Goal: Information Seeking & Learning: Learn about a topic

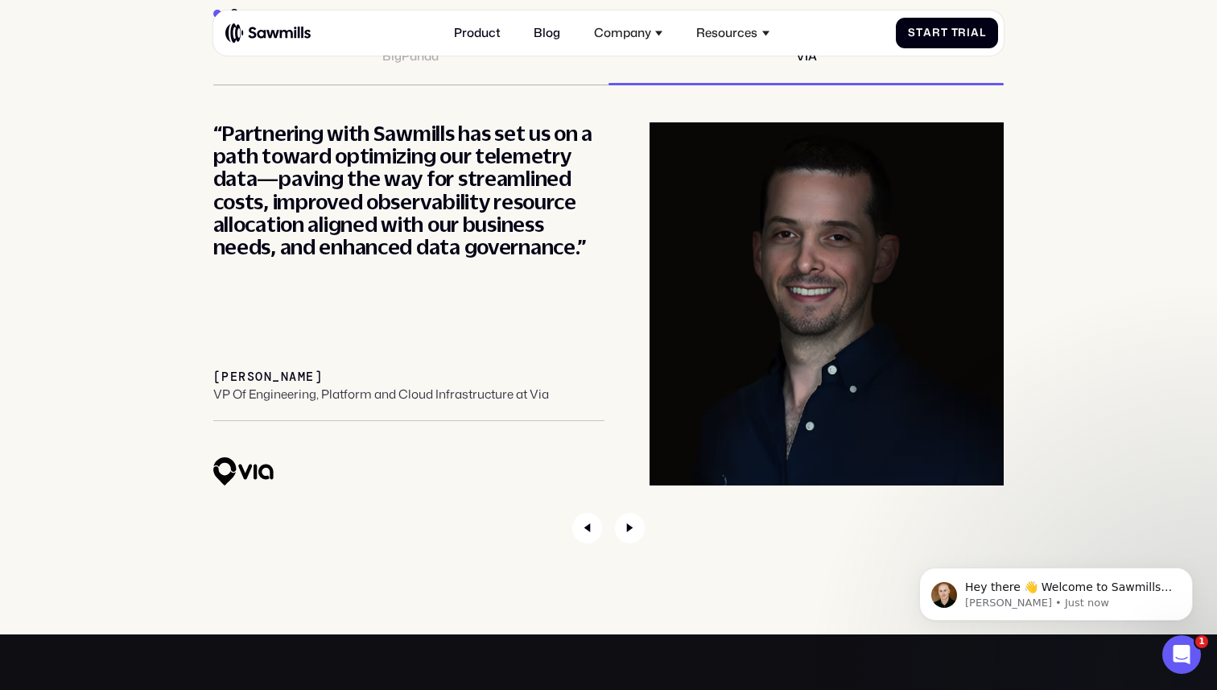
scroll to position [5784, 0]
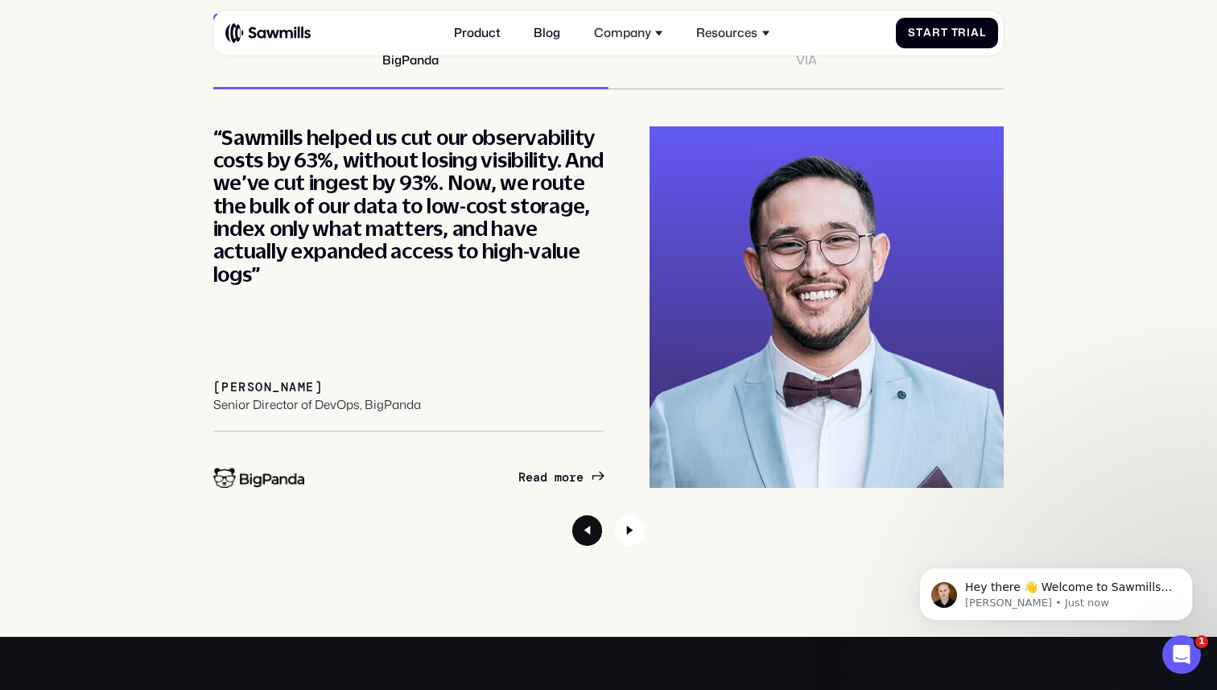
click at [589, 529] on icon "Previous slide" at bounding box center [587, 530] width 6 height 9
click at [634, 519] on icon "Next slide" at bounding box center [630, 530] width 31 height 31
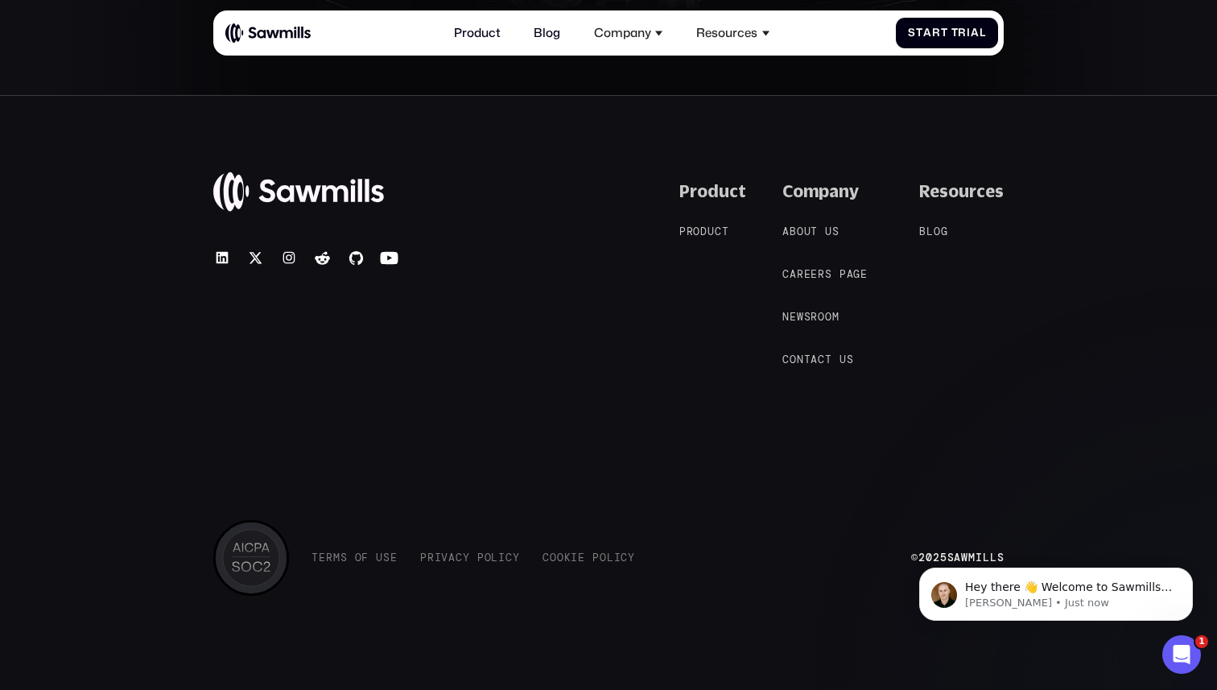
scroll to position [7000, 0]
click at [815, 231] on span "t" at bounding box center [814, 231] width 7 height 13
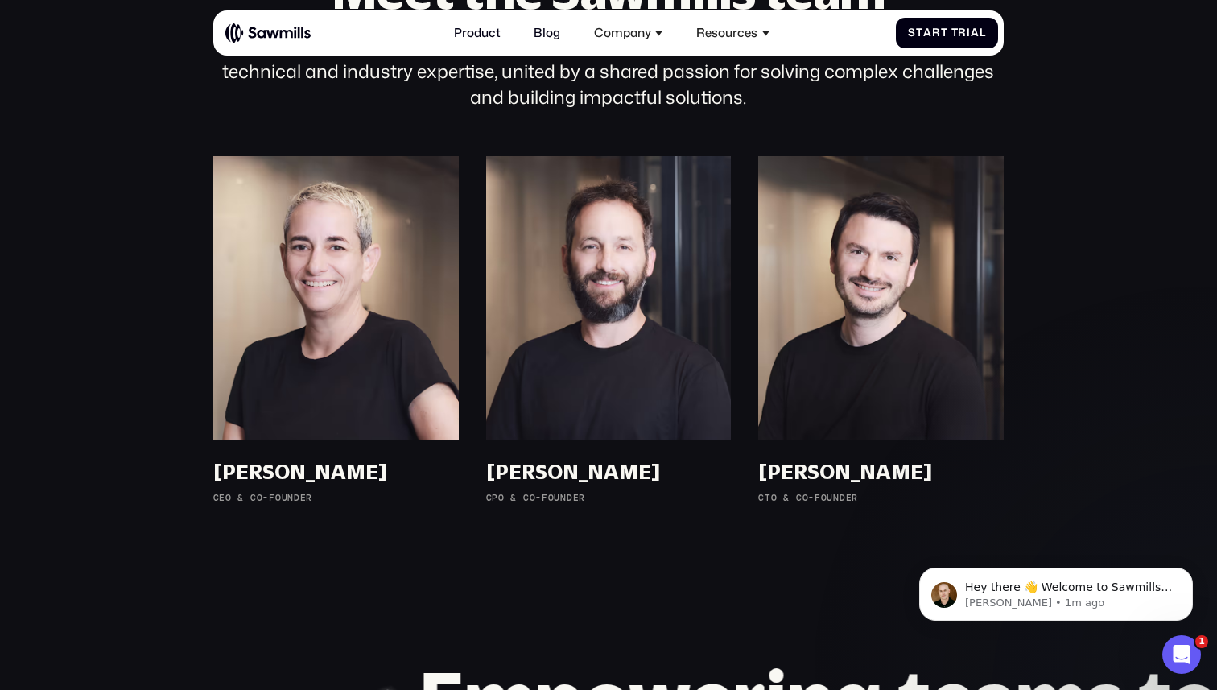
scroll to position [1000, 0]
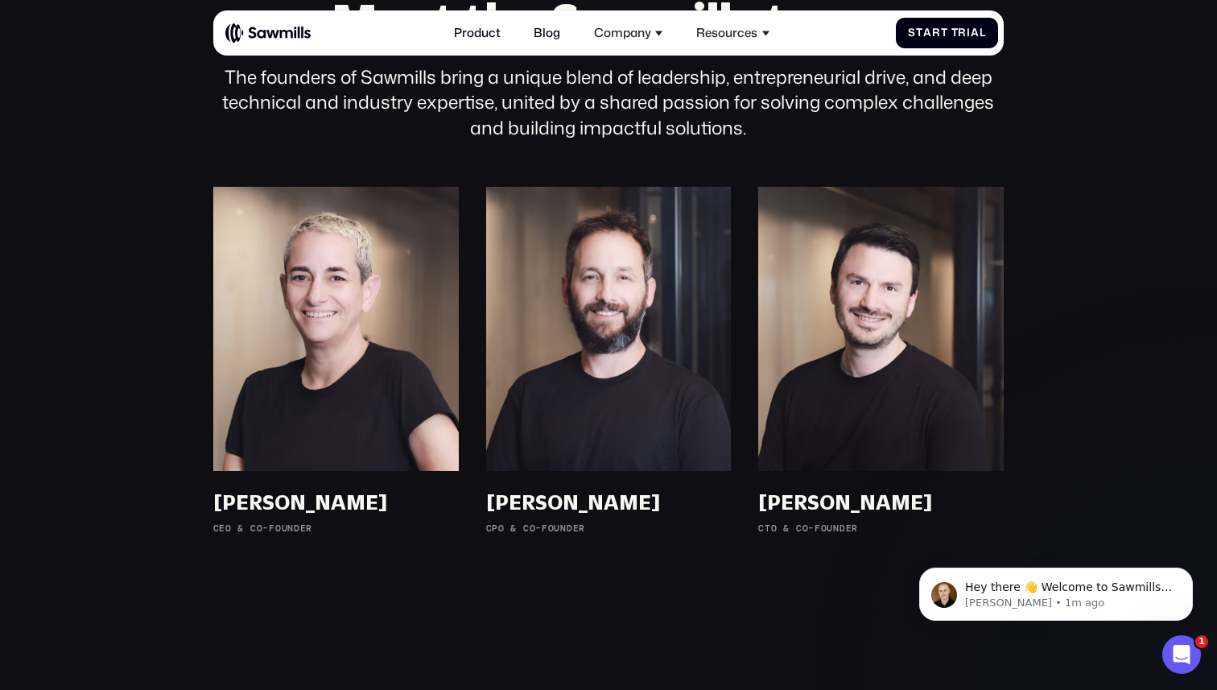
click at [651, 559] on section "Meet the Sawmills team The founders of Sawmills bring a unique blend of leaders…" at bounding box center [608, 274] width 1217 height 733
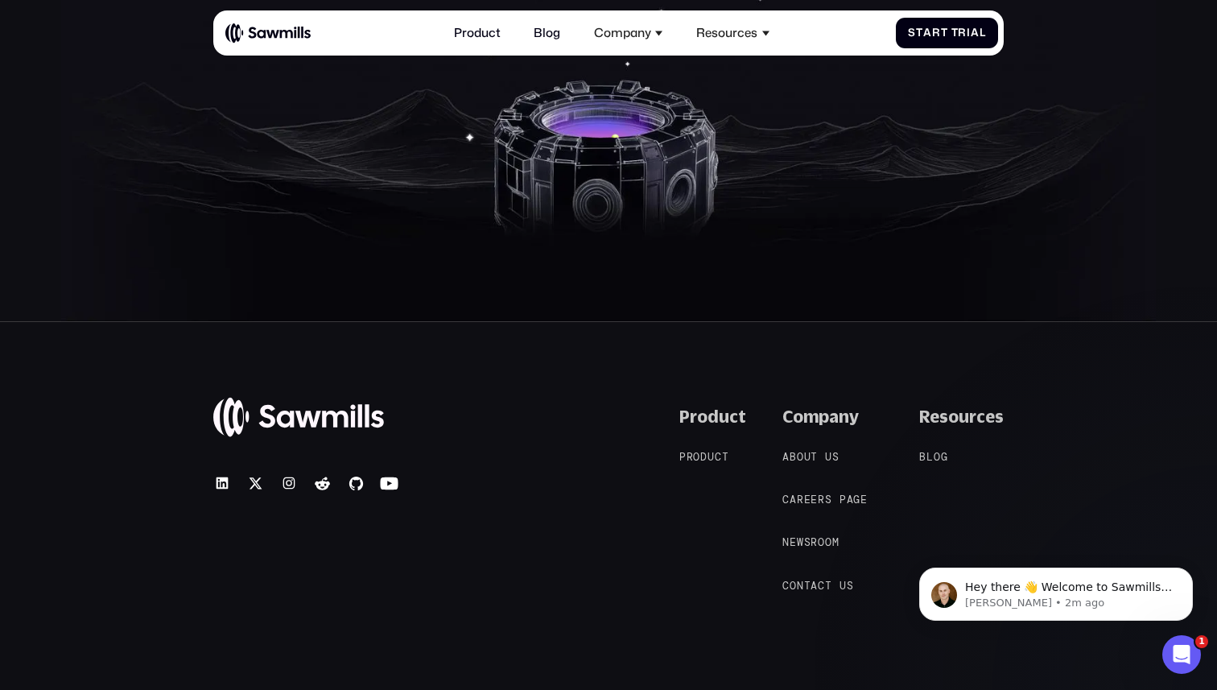
scroll to position [2758, 0]
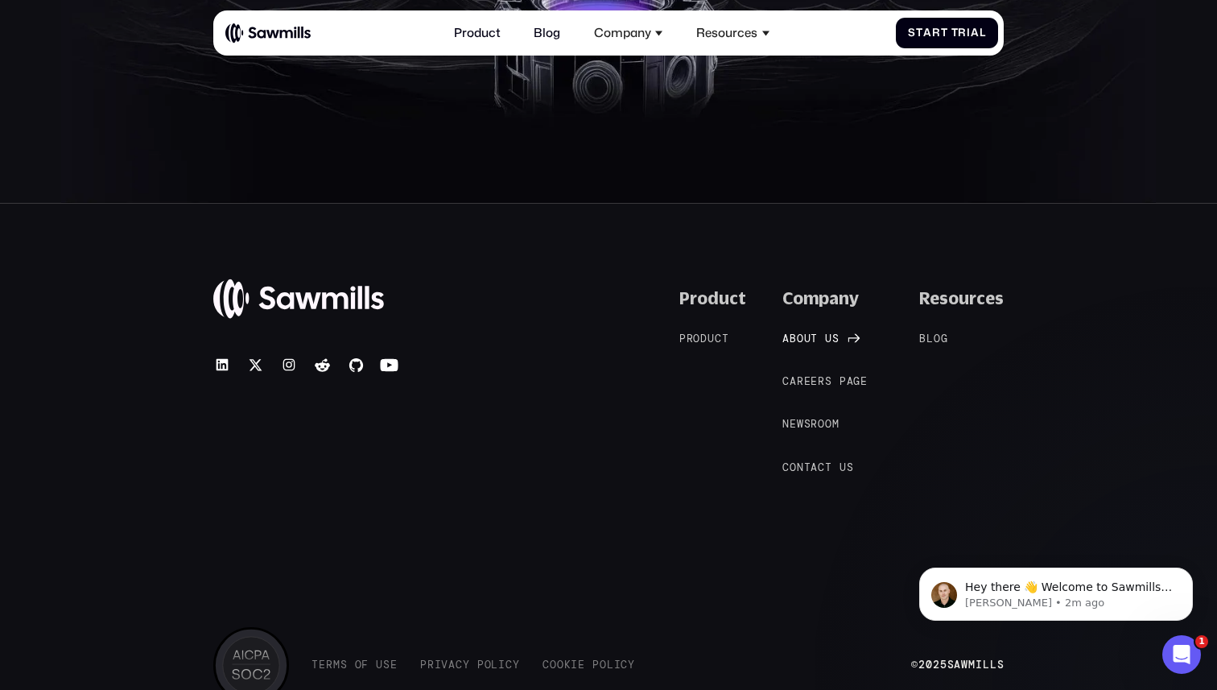
click at [840, 344] on span "s" at bounding box center [835, 338] width 7 height 13
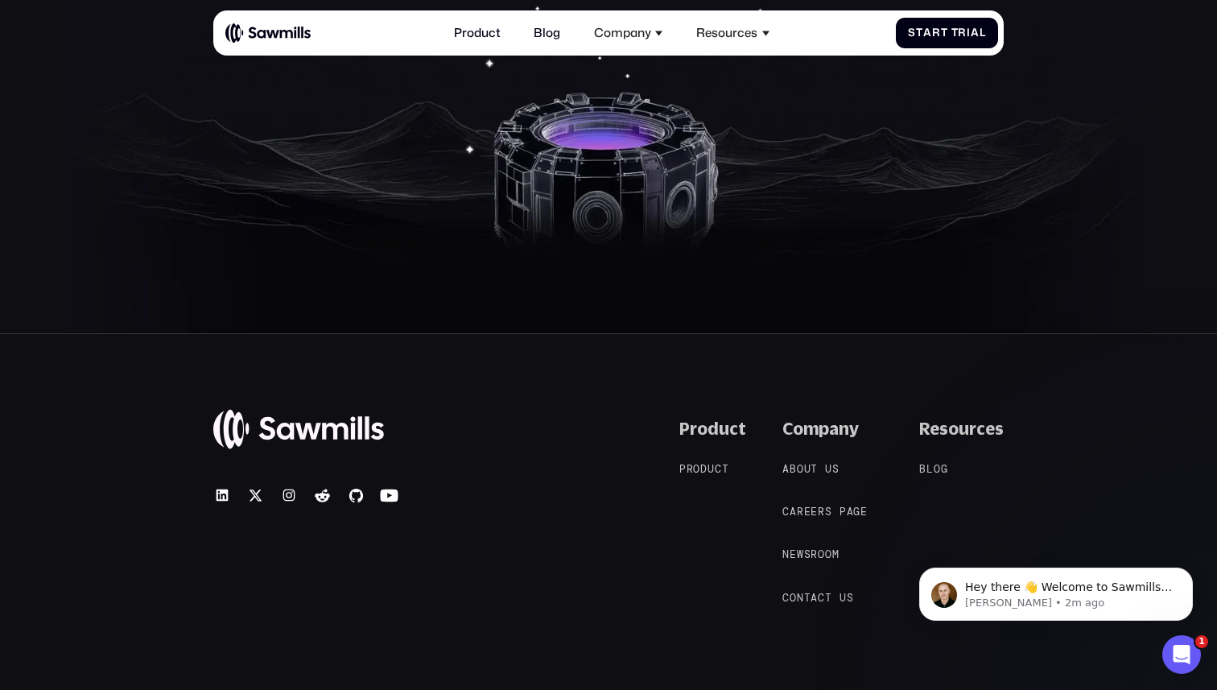
scroll to position [2633, 0]
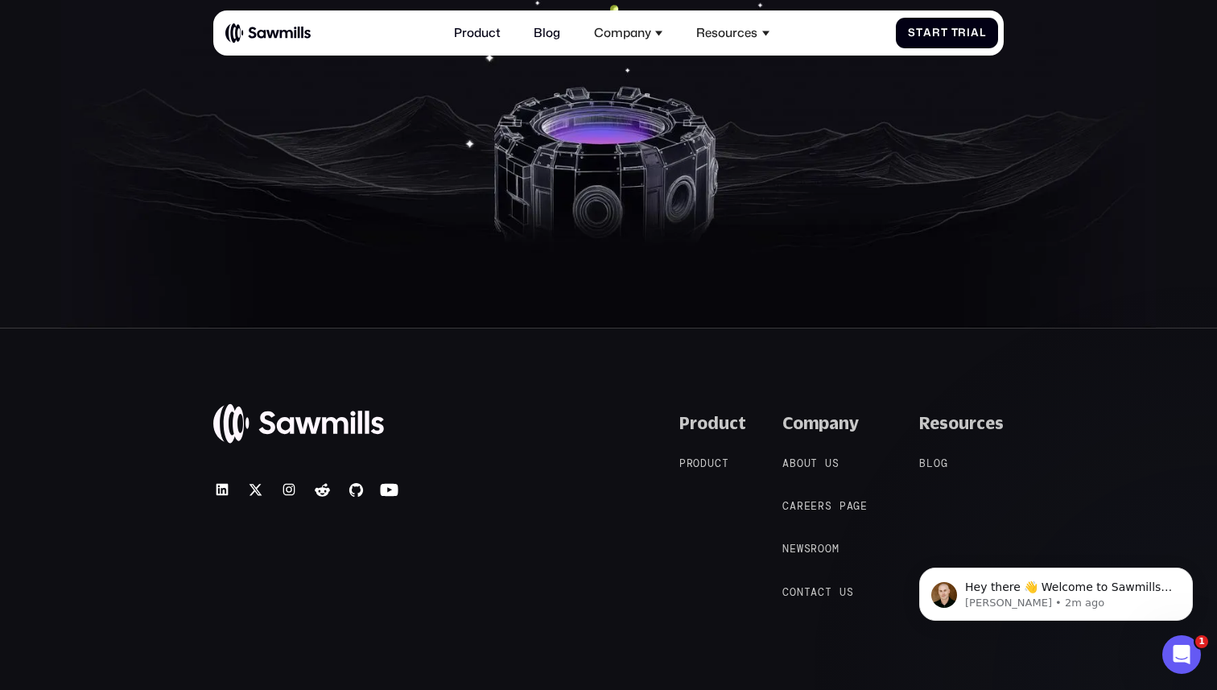
click at [733, 453] on div "Product P r o d u c t P r o d u c t" at bounding box center [712, 506] width 67 height 187
click at [733, 472] on div "Product P r o d u c t P r o d u c t" at bounding box center [712, 506] width 67 height 187
click at [729, 467] on span "t" at bounding box center [725, 463] width 7 height 13
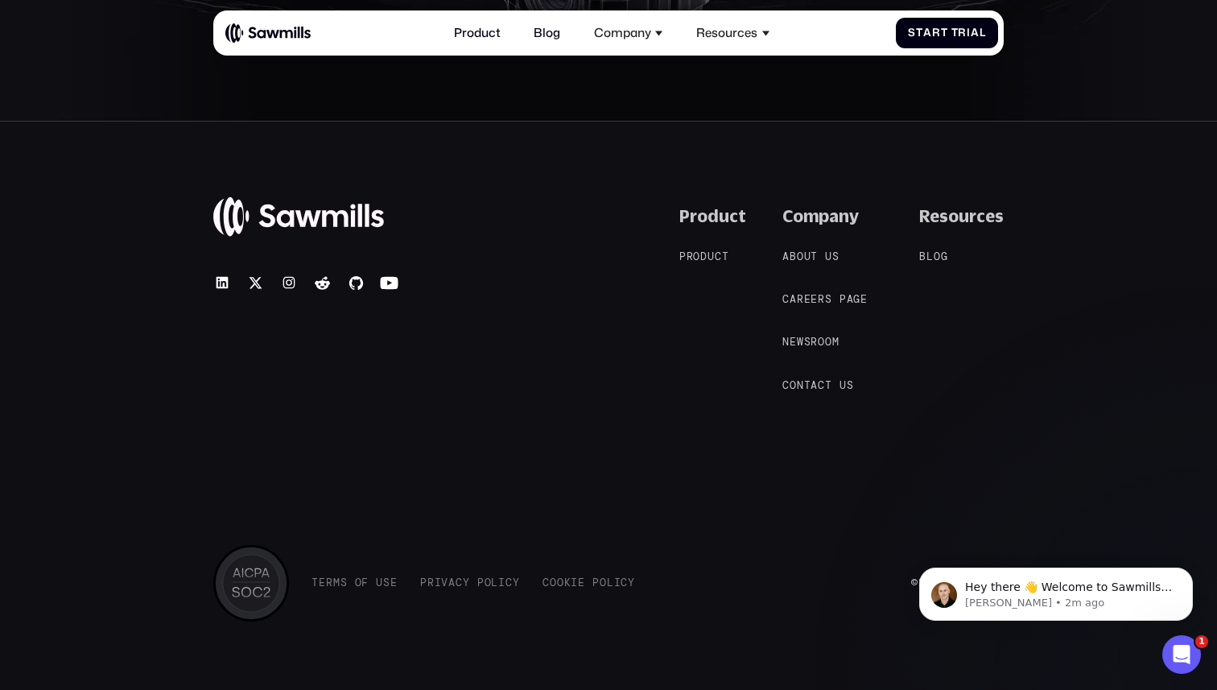
scroll to position [6168, 0]
click at [934, 250] on span "l" at bounding box center [930, 256] width 7 height 13
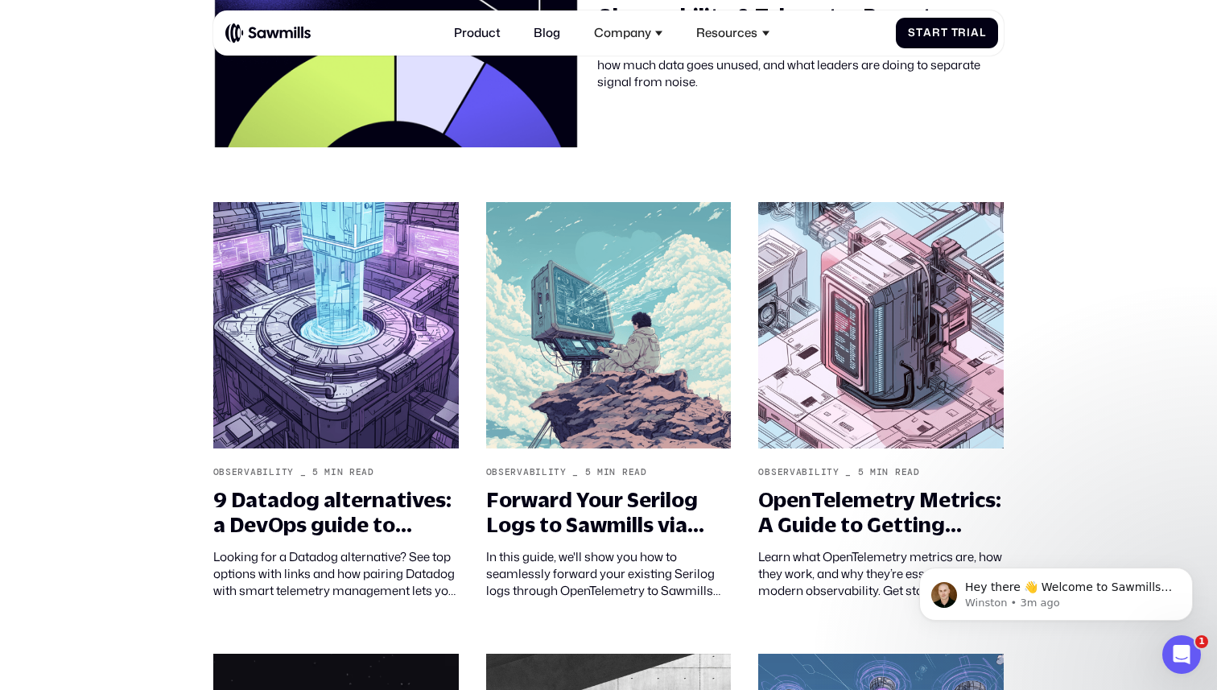
scroll to position [475, 0]
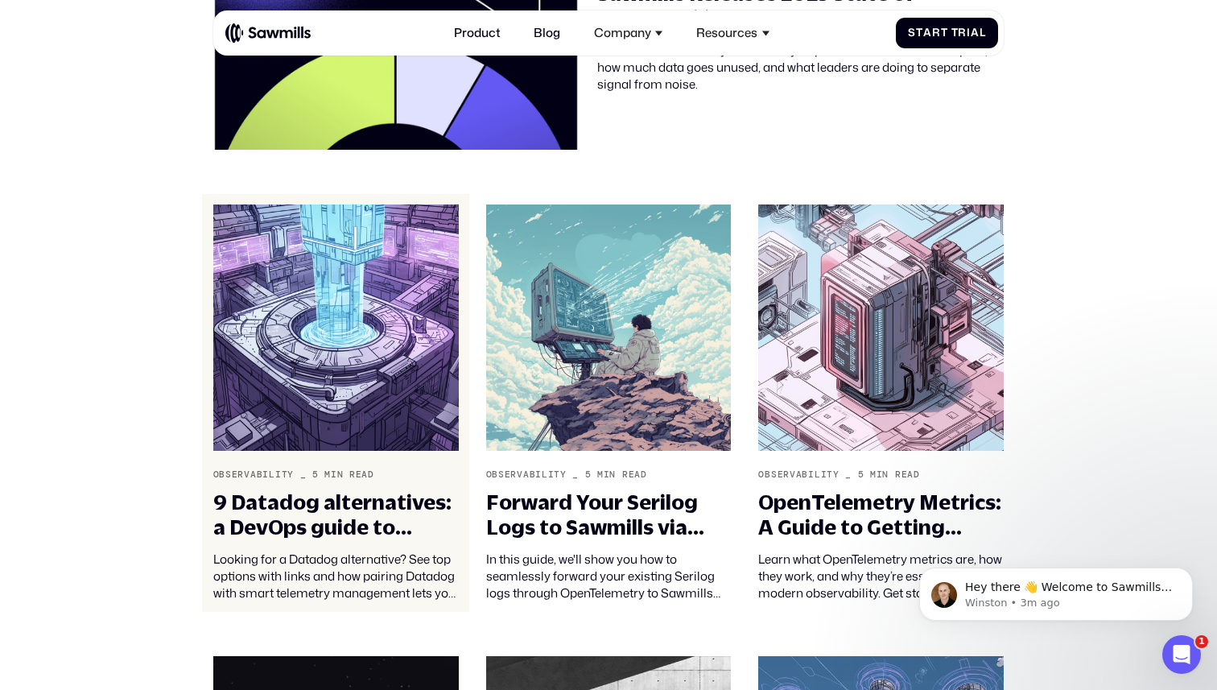
click at [415, 460] on link "Observability _ 5 min read 9 Datadog alternatives: a DevOps guide to cutting ob…" at bounding box center [335, 403] width 266 height 418
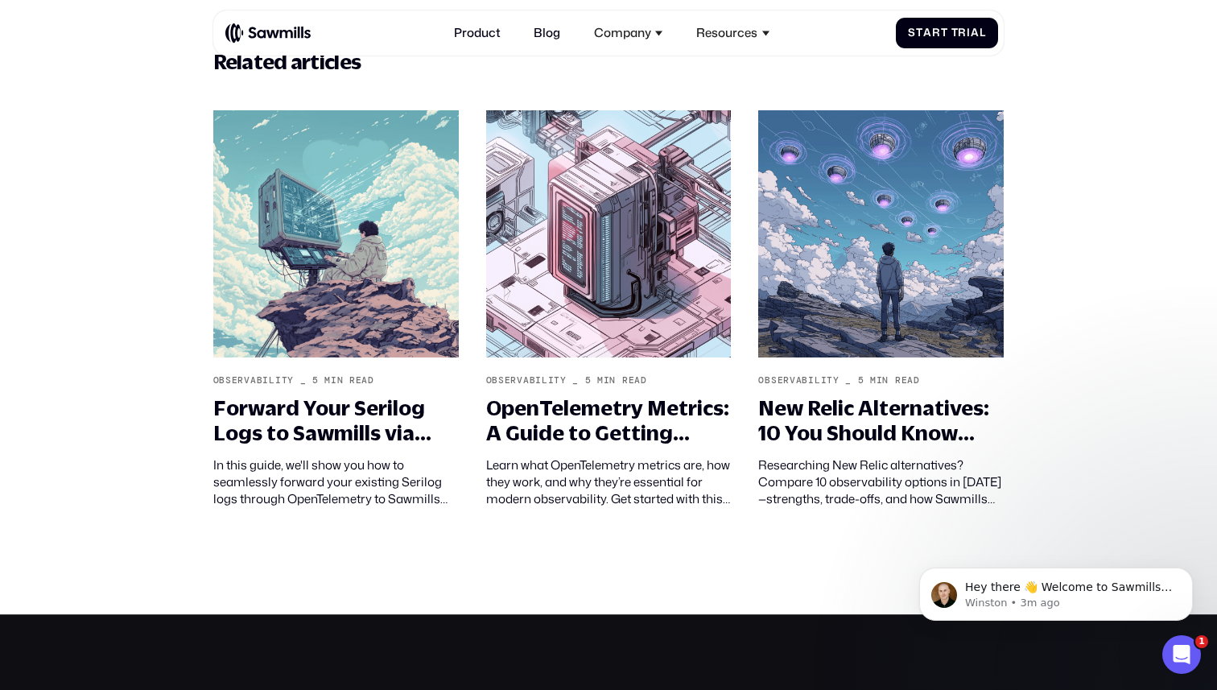
scroll to position [6085, 0]
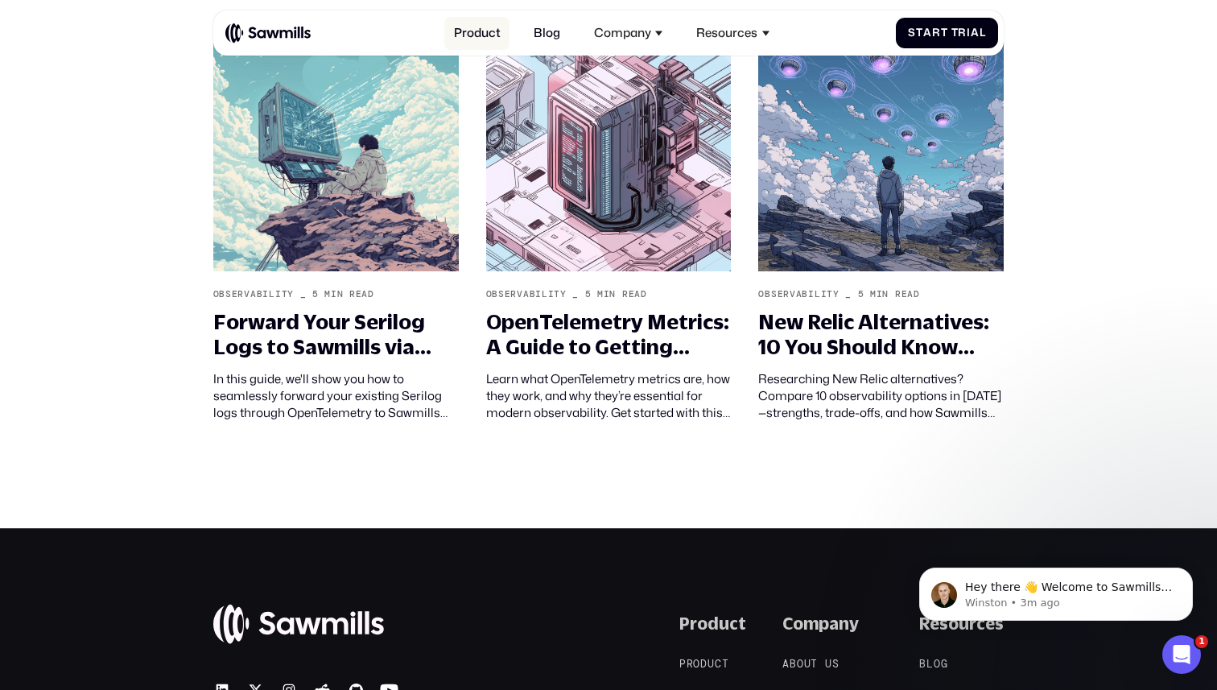
click at [468, 33] on link "Product" at bounding box center [476, 33] width 65 height 33
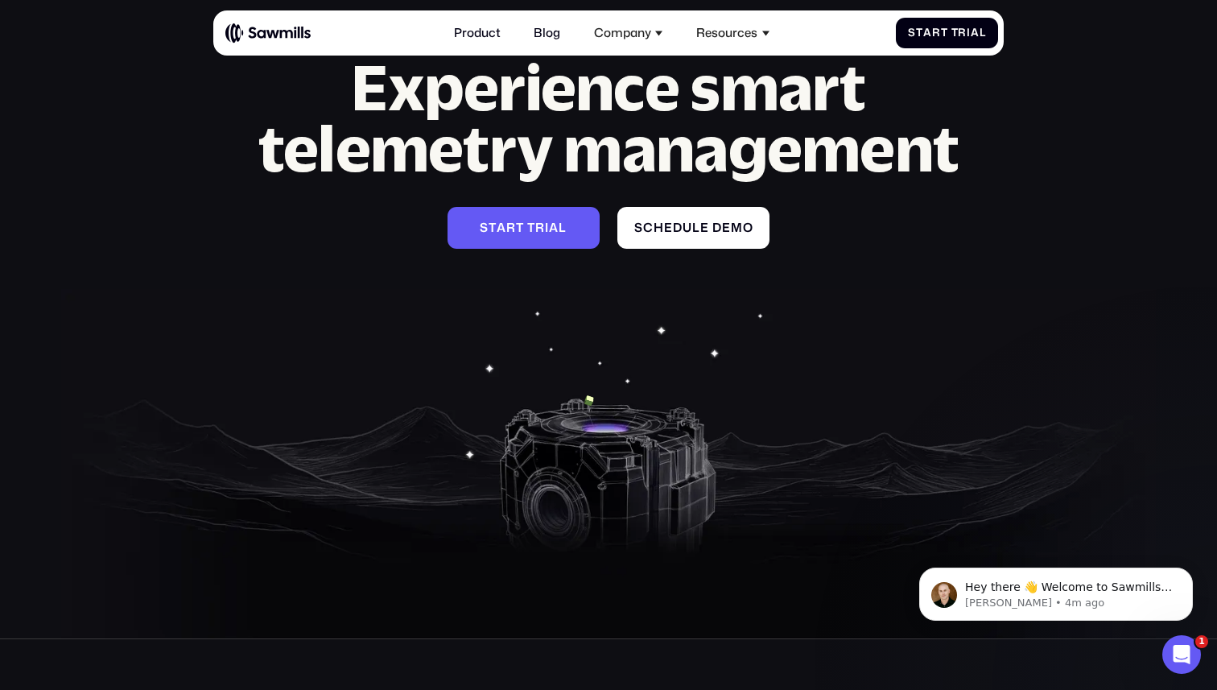
scroll to position [5652, 0]
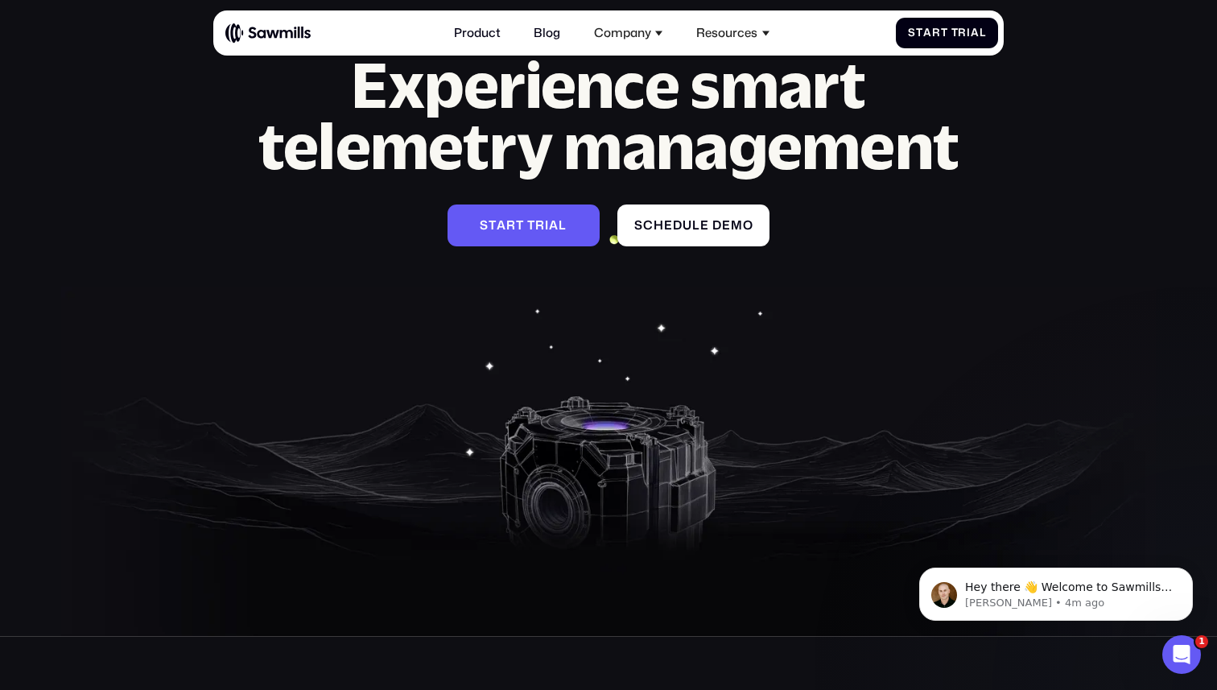
click at [288, 28] on img at bounding box center [267, 33] width 85 height 21
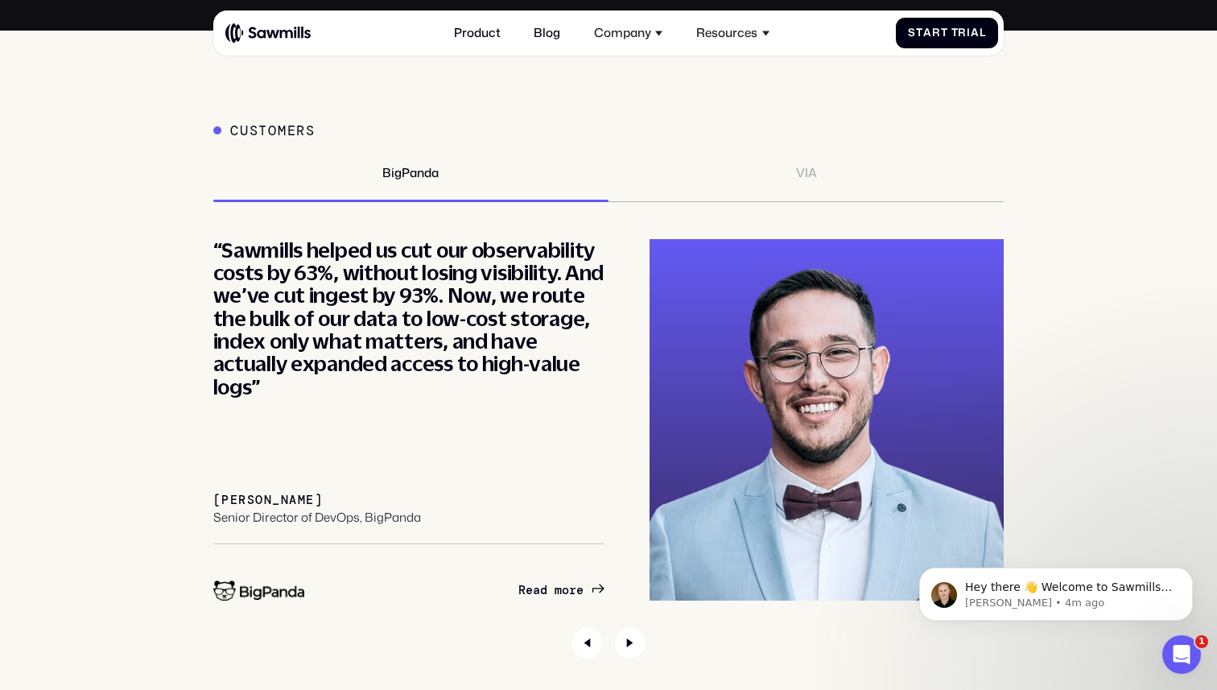
scroll to position [5636, 0]
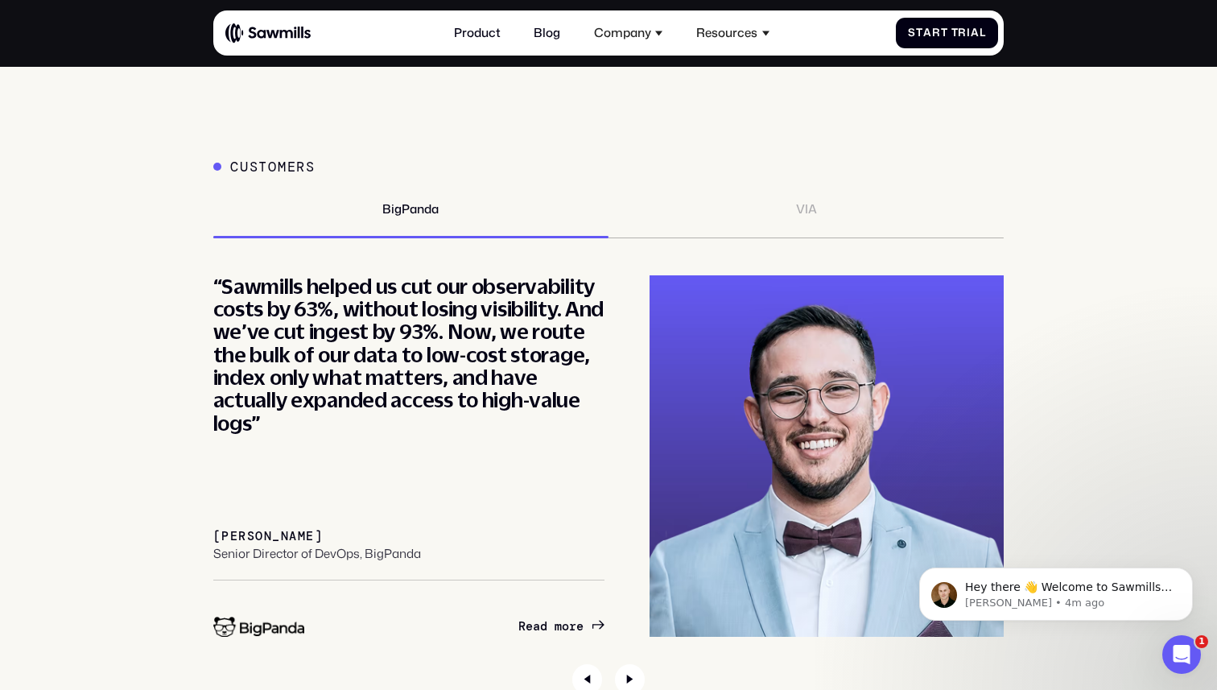
click at [758, 199] on div "Customers BigPanda VIA “Partnering with Sawmills has set us on a path toward op…" at bounding box center [608, 427] width 791 height 536
click at [808, 212] on div "VIA" at bounding box center [806, 209] width 21 height 14
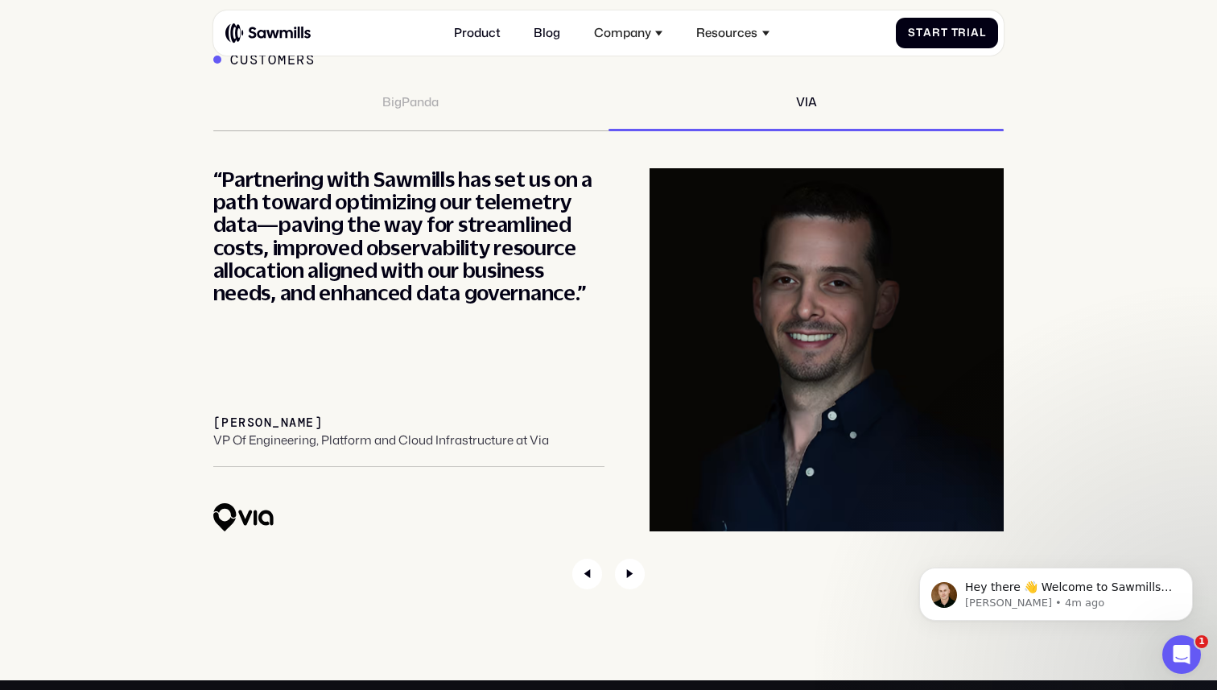
scroll to position [5729, 0]
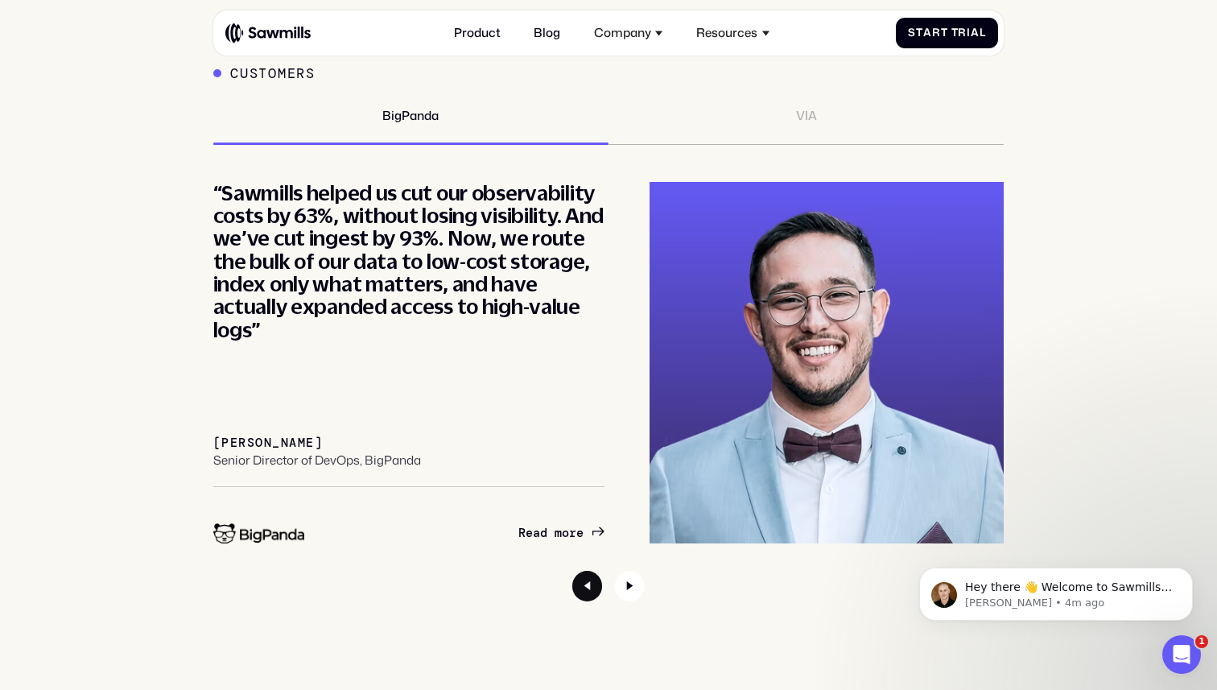
click at [589, 596] on icon "Previous slide" at bounding box center [587, 586] width 31 height 31
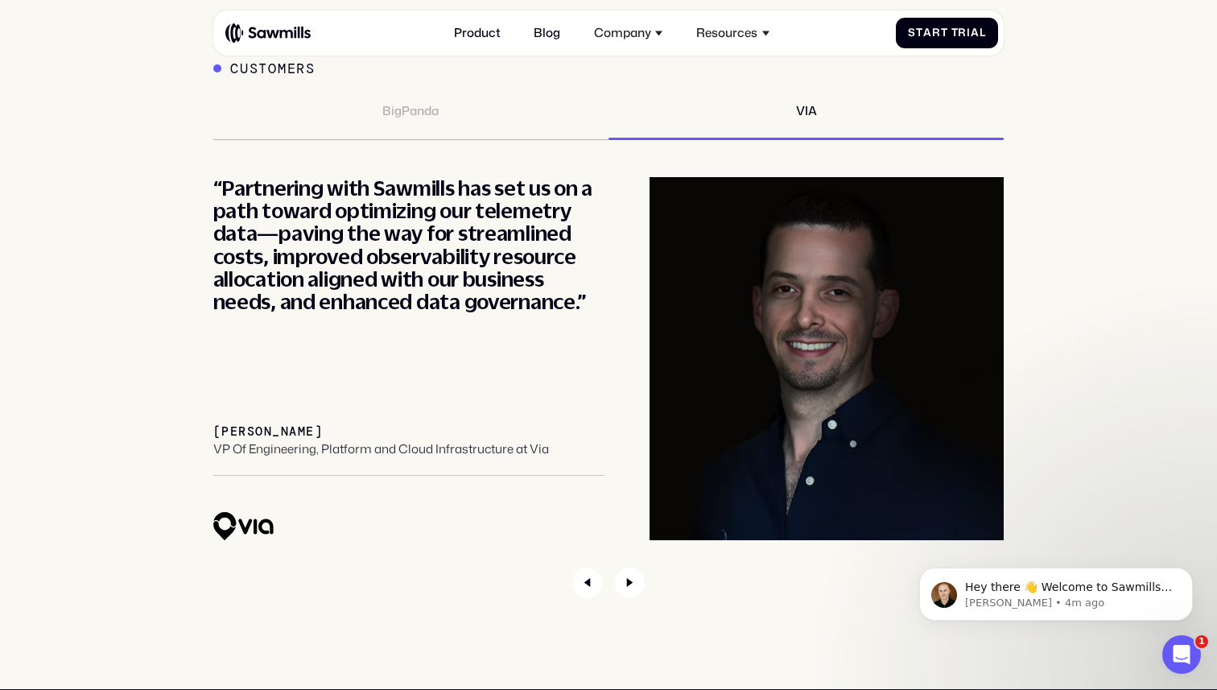
scroll to position [5731, 0]
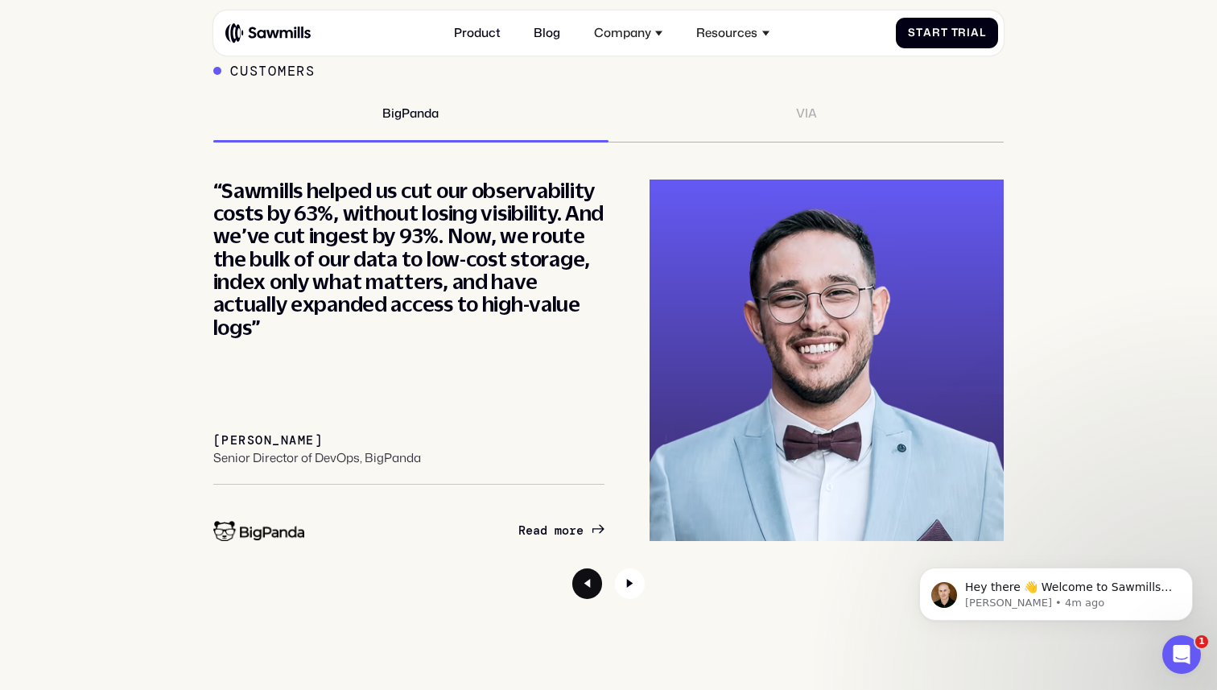
click at [582, 588] on icon "Previous slide" at bounding box center [587, 583] width 31 height 31
click at [588, 583] on icon "Previous slide" at bounding box center [587, 583] width 6 height 9
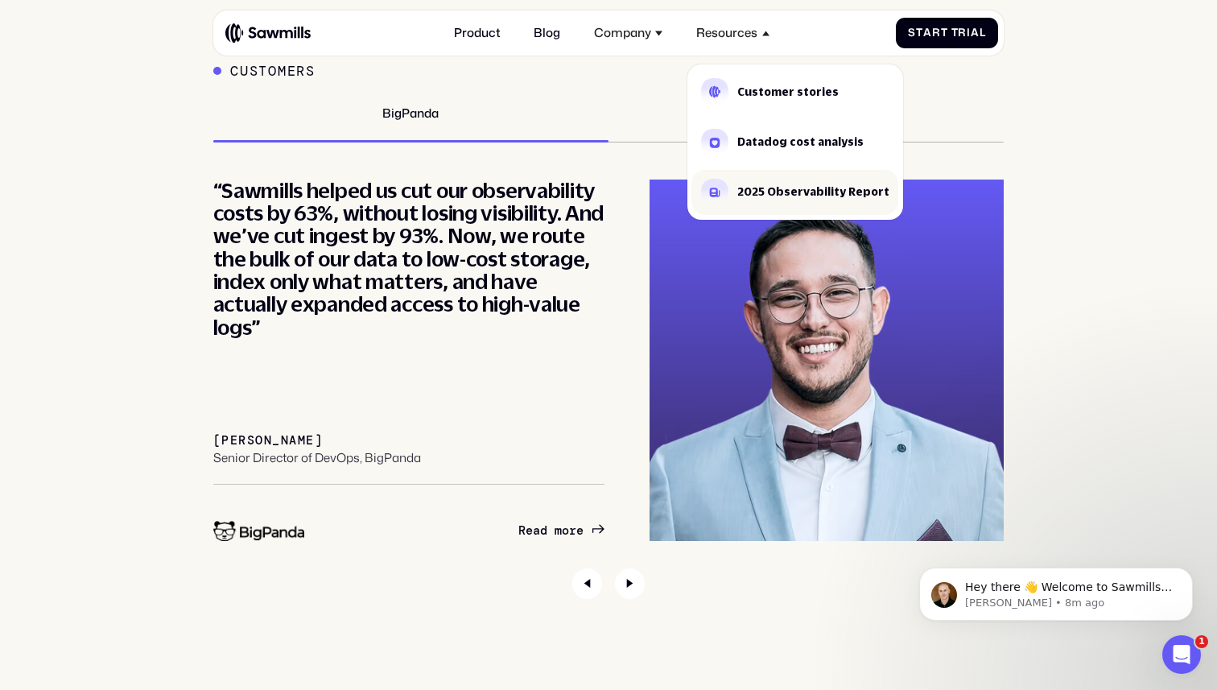
click at [792, 200] on link "2025 Observability Report" at bounding box center [794, 193] width 207 height 46
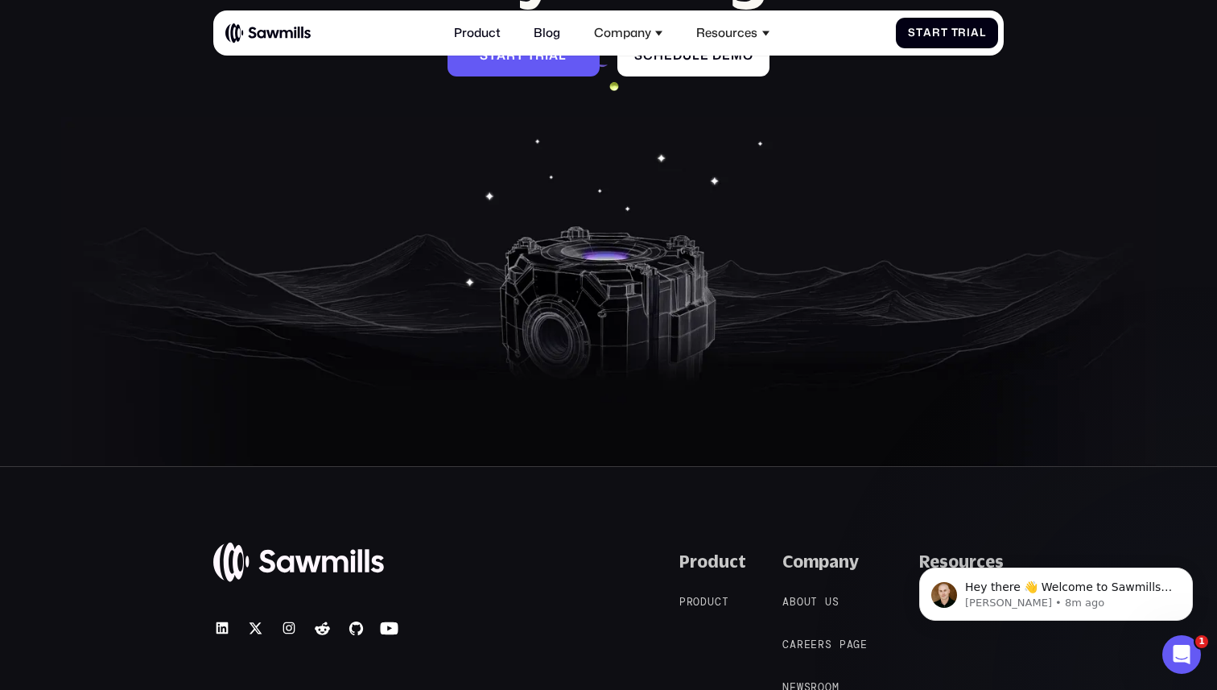
scroll to position [3853, 0]
